Goal: Task Accomplishment & Management: Use online tool/utility

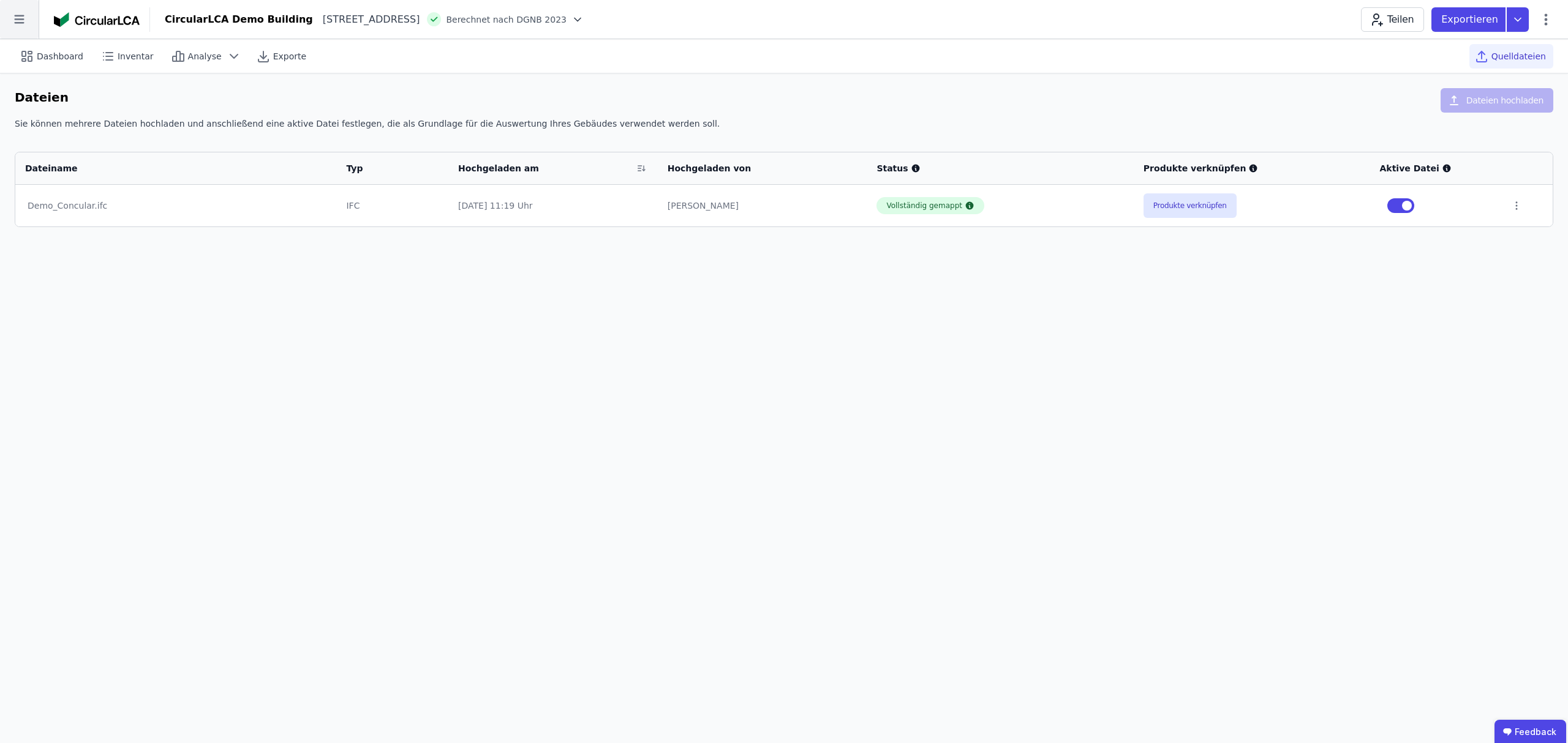
click at [23, 25] on icon at bounding box center [19, 19] width 39 height 39
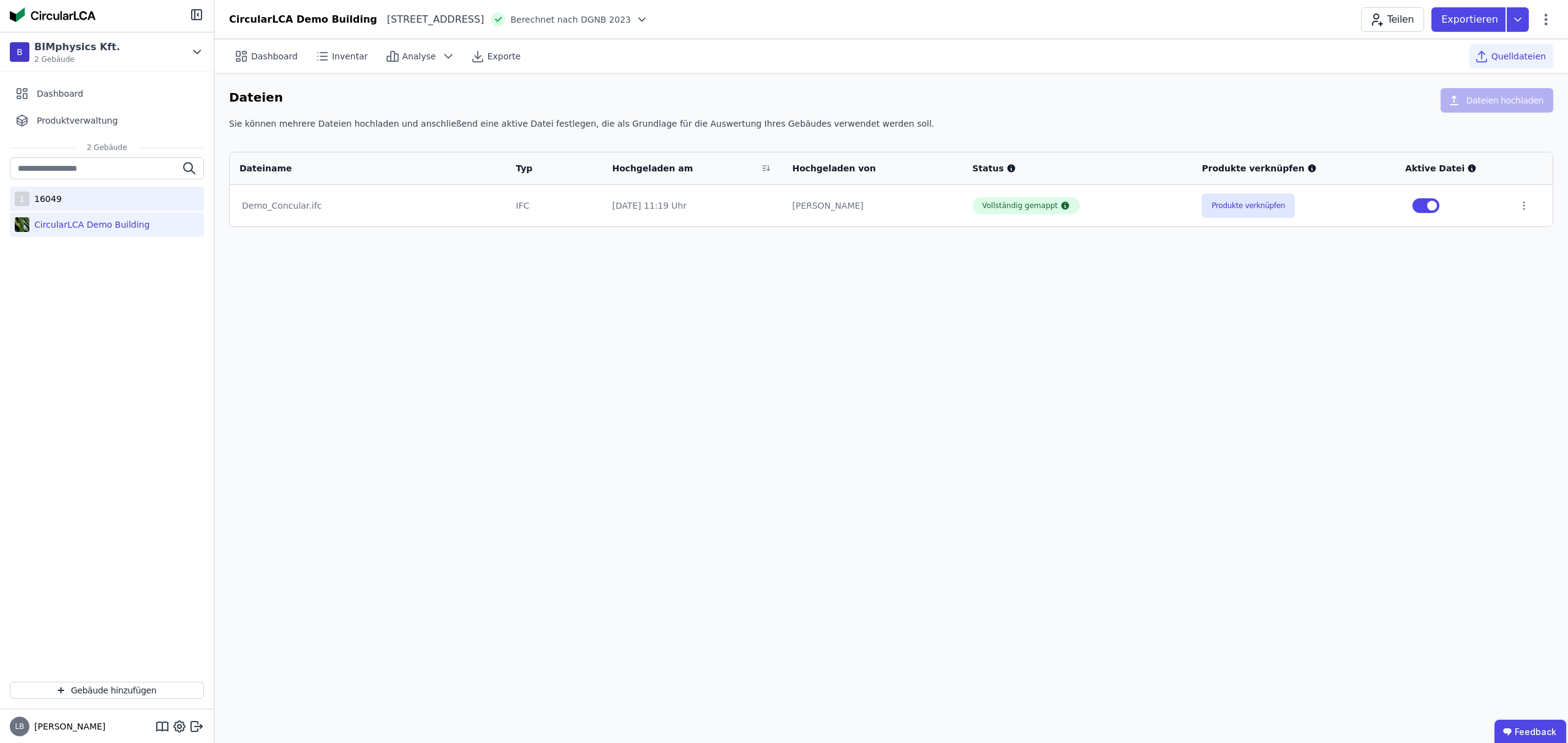
click at [54, 196] on div "16049" at bounding box center [45, 199] width 32 height 12
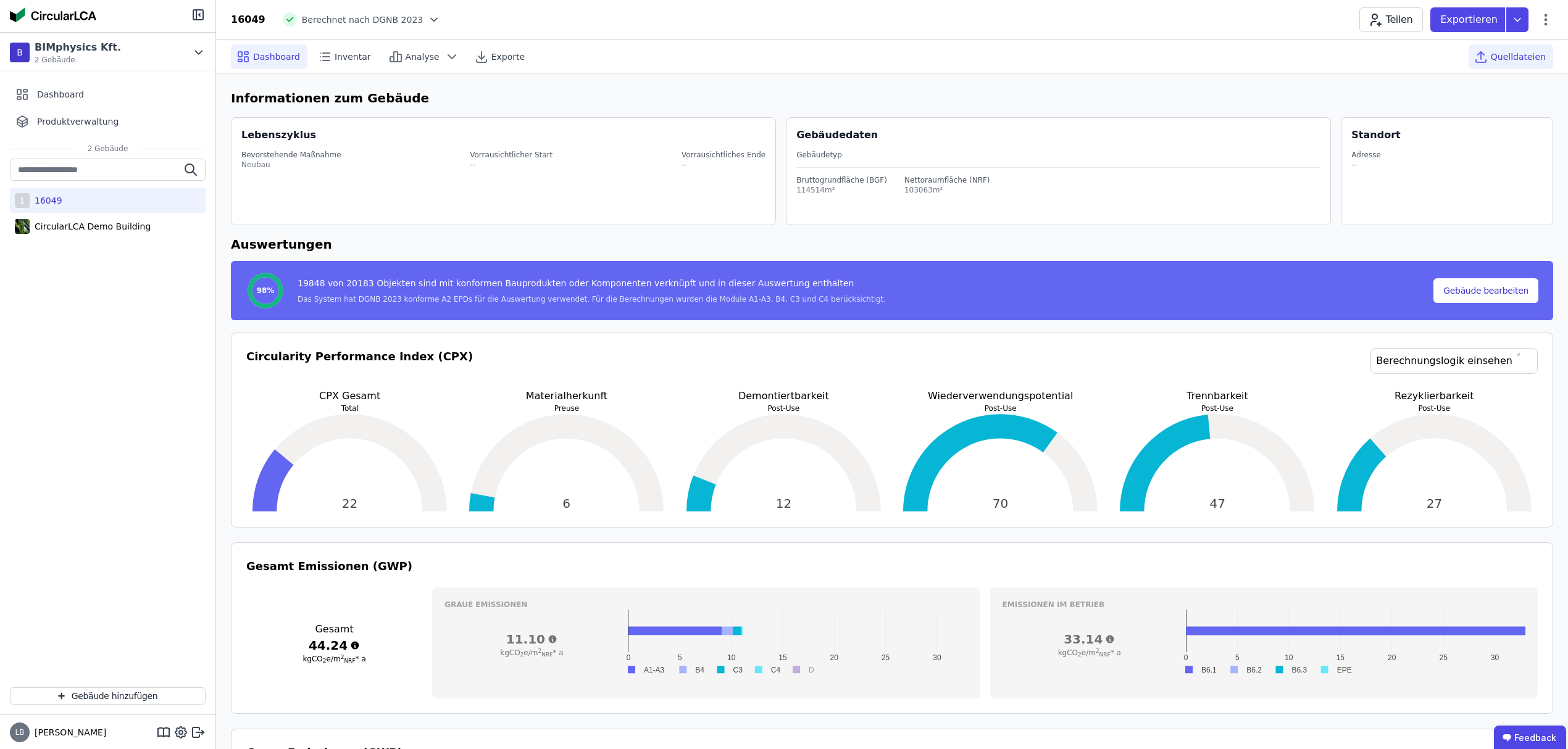
click at [1054, 60] on span "Quelldateien" at bounding box center [1518, 57] width 55 height 12
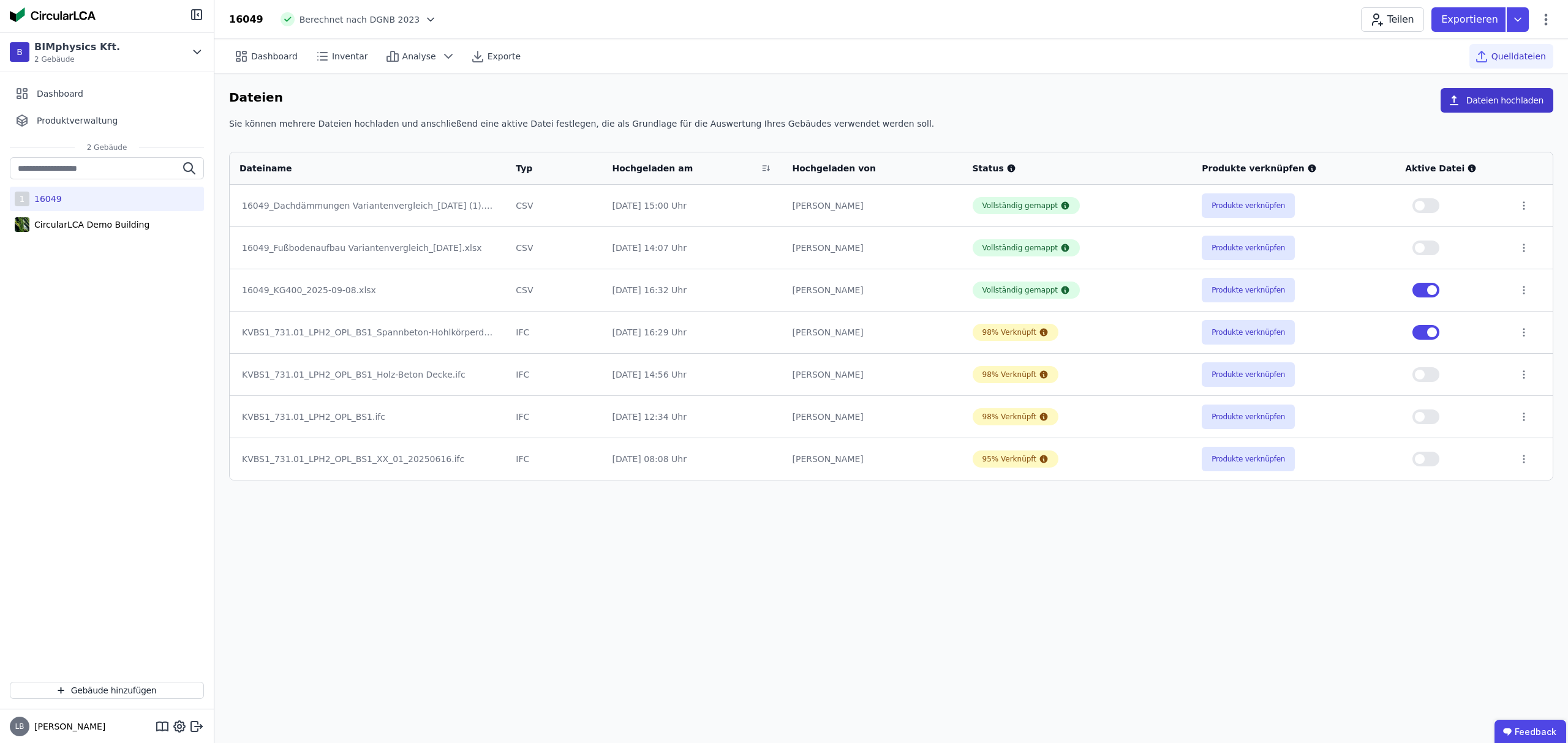
click at [1045, 98] on button "Dateien hochladen" at bounding box center [1497, 100] width 112 height 25
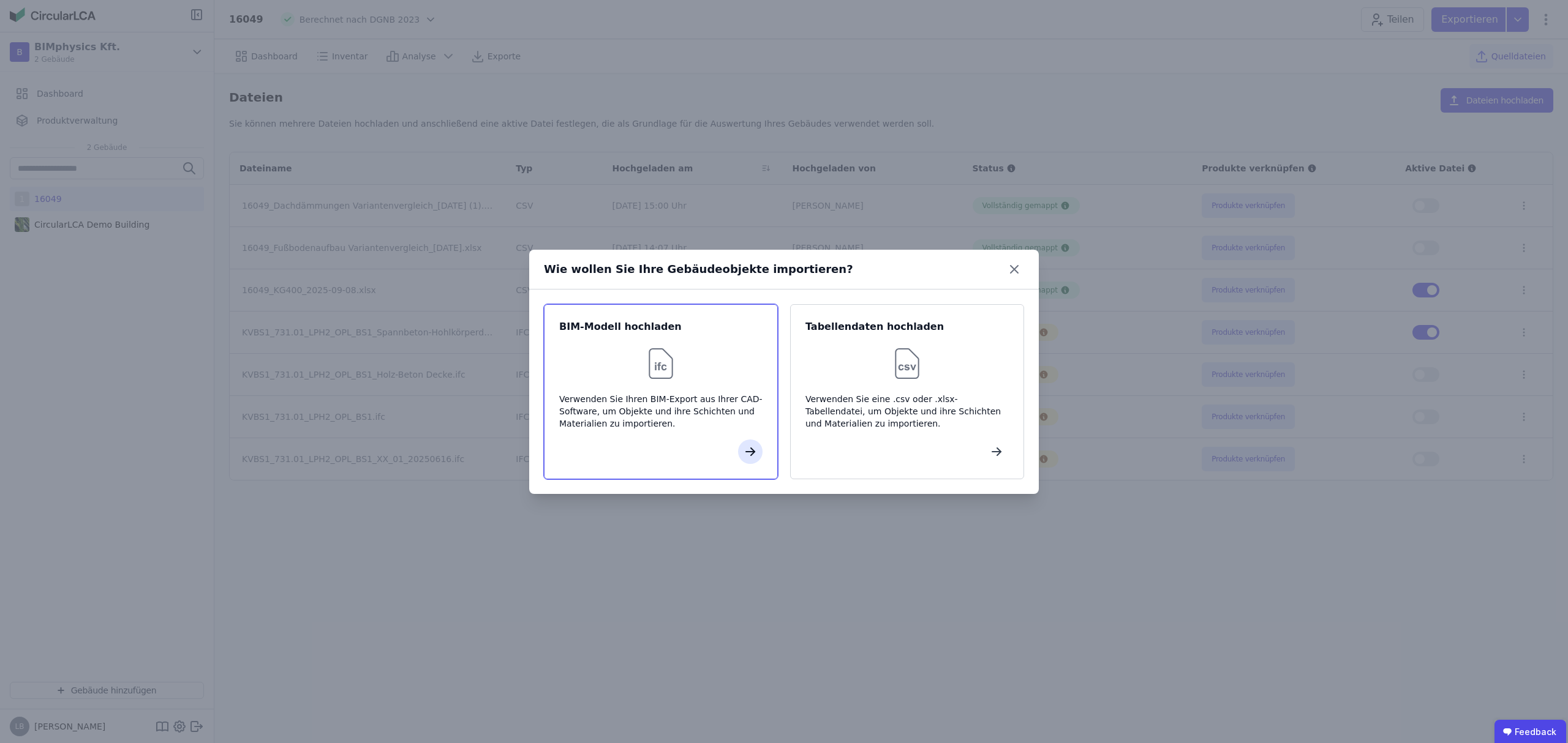
click at [751, 449] on icon "button" at bounding box center [750, 451] width 15 height 15
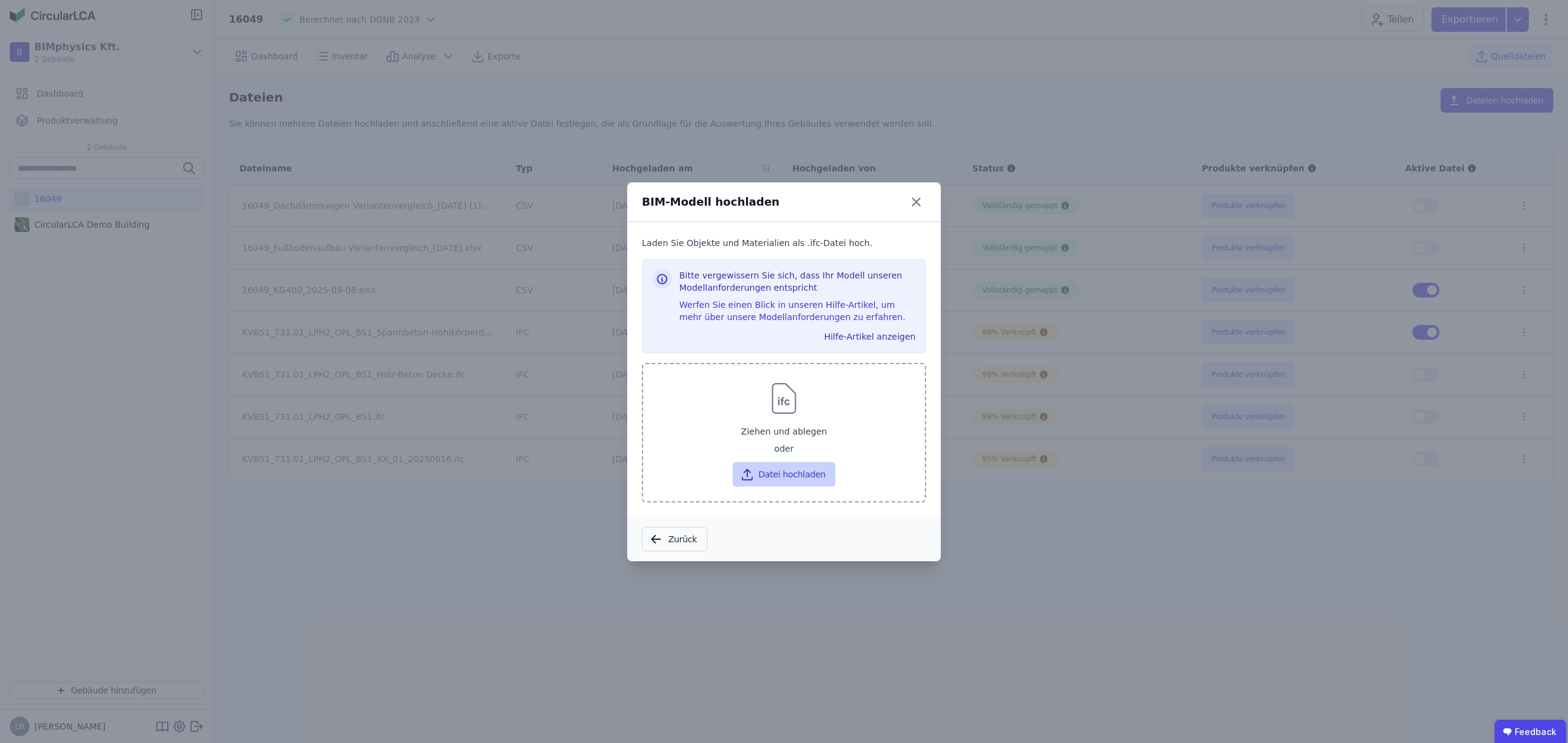
click at [780, 474] on button "Datei hochladen" at bounding box center [784, 474] width 102 height 25
